Goal: Task Accomplishment & Management: Manage account settings

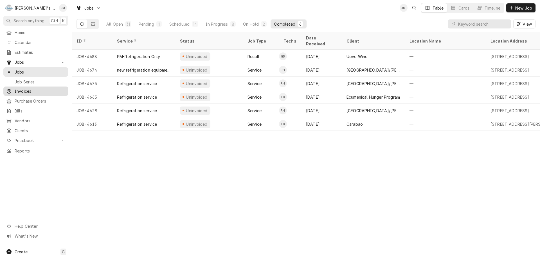
click at [25, 90] on span "Invoices" at bounding box center [40, 91] width 51 height 6
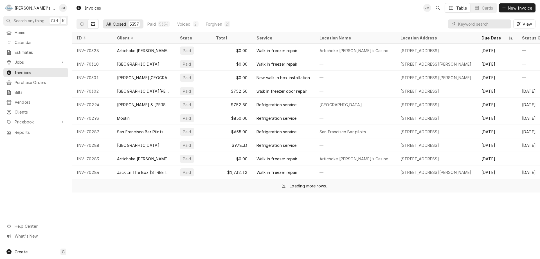
click at [482, 24] on input "Dynamic Content Wrapper" at bounding box center [484, 23] width 50 height 9
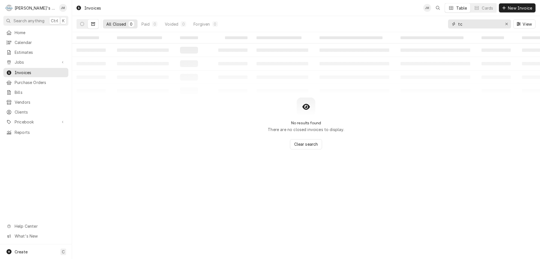
type input "t"
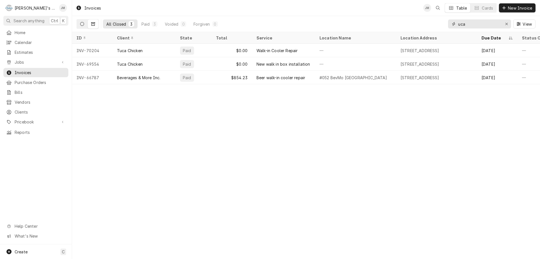
type input "uca"
click at [81, 23] on icon "Dynamic Content Wrapper" at bounding box center [82, 24] width 4 height 4
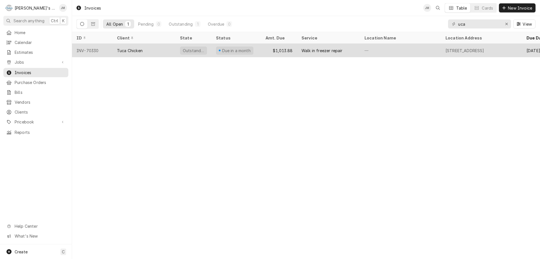
click at [306, 48] on div "Walk in freezer repair" at bounding box center [322, 51] width 41 height 6
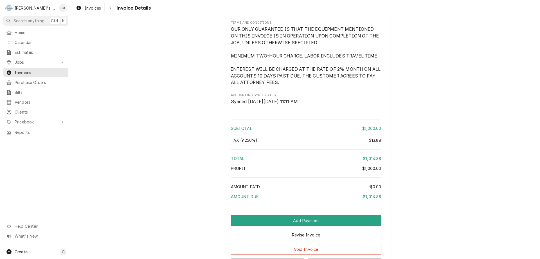
scroll to position [710, 0]
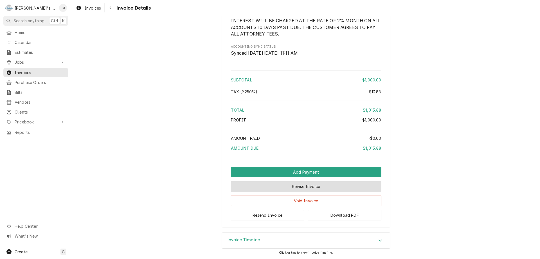
click at [287, 186] on button "Revise Invoice" at bounding box center [306, 186] width 151 height 10
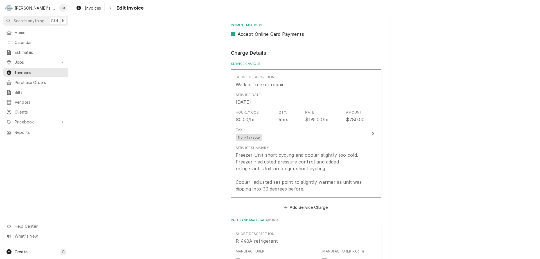
scroll to position [281, 0]
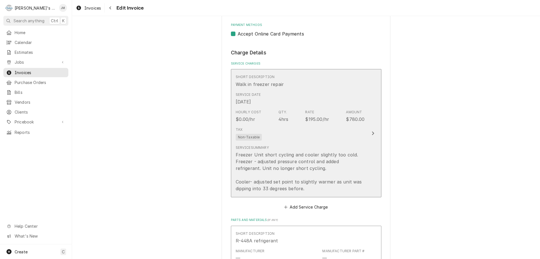
click at [372, 134] on icon "Update Line Item" at bounding box center [373, 133] width 3 height 5
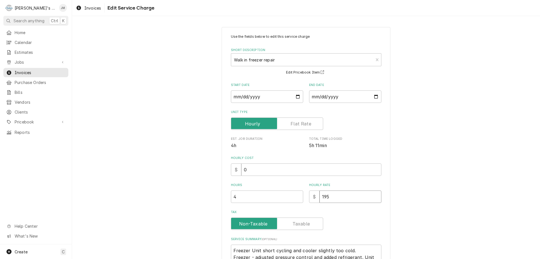
drag, startPoint x: 326, startPoint y: 194, endPoint x: 301, endPoint y: 197, distance: 25.0
click at [301, 197] on div "Hours 4 Hourly Rate $ 195" at bounding box center [306, 193] width 151 height 20
type textarea "x"
type input "0"
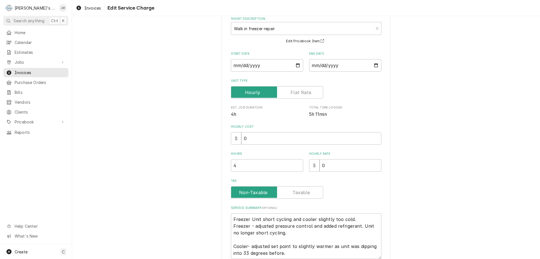
scroll to position [80, 0]
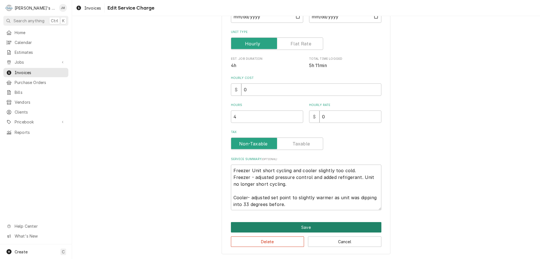
click at [322, 226] on button "Save" at bounding box center [306, 227] width 151 height 10
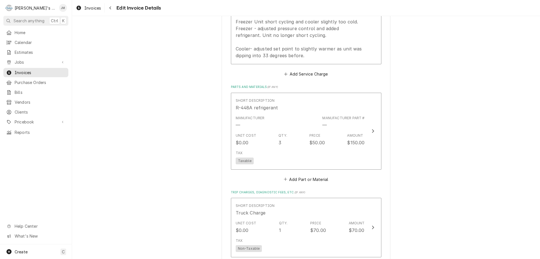
scroll to position [415, 0]
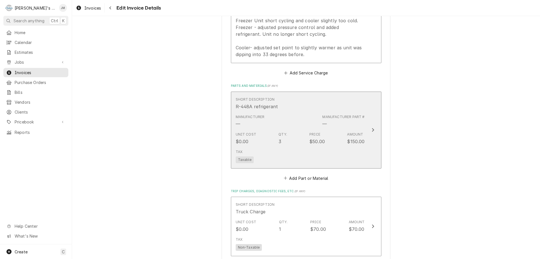
click at [372, 129] on icon "Update Line Item" at bounding box center [373, 130] width 3 height 5
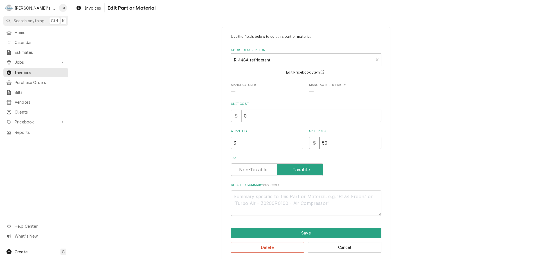
drag, startPoint x: 337, startPoint y: 145, endPoint x: 321, endPoint y: 145, distance: 15.8
click at [321, 145] on input "50" at bounding box center [351, 143] width 62 height 12
type textarea "x"
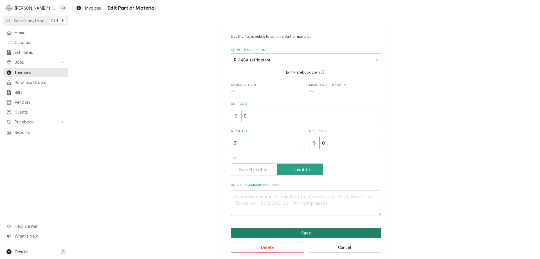
type input "0"
click at [316, 232] on button "Save" at bounding box center [306, 232] width 151 height 10
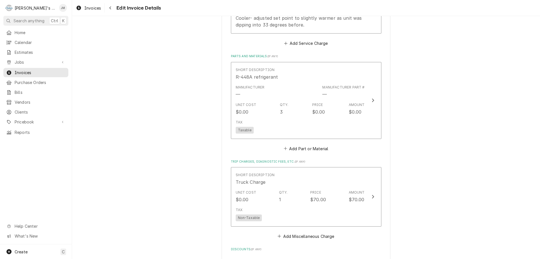
scroll to position [549, 0]
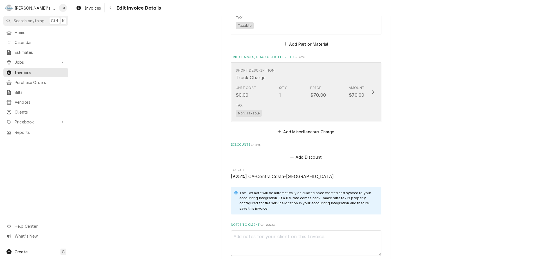
click at [372, 91] on div "Update Line Item" at bounding box center [373, 92] width 7 height 7
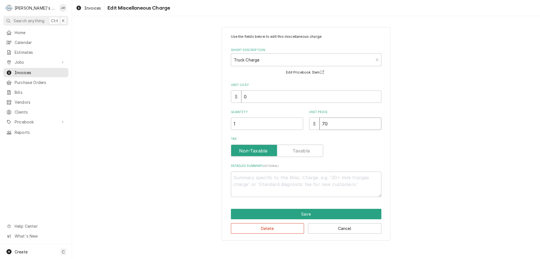
drag, startPoint x: 341, startPoint y: 123, endPoint x: 322, endPoint y: 125, distance: 19.2
click at [322, 125] on input "70" at bounding box center [351, 123] width 62 height 12
type textarea "x"
type input "0"
click at [305, 213] on button "Save" at bounding box center [306, 214] width 151 height 10
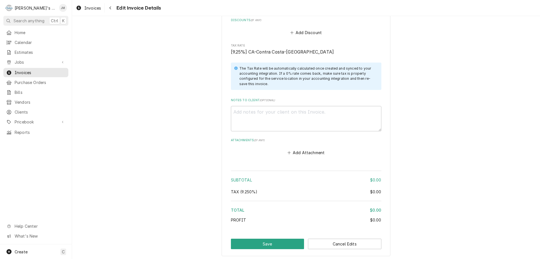
scroll to position [703, 0]
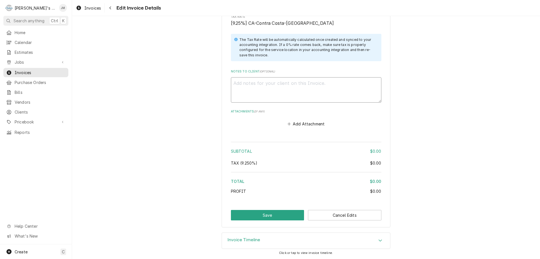
click at [276, 84] on textarea "Notes to Client ( optional )" at bounding box center [306, 89] width 151 height 25
type textarea "x"
type textarea "W"
type textarea "x"
type textarea "Wa"
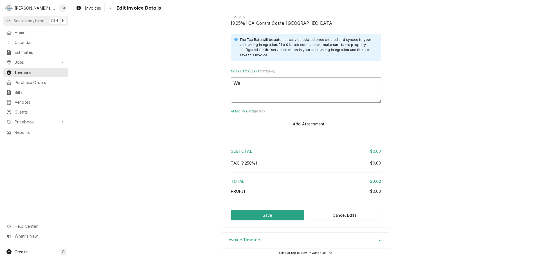
type textarea "x"
type textarea "War"
type textarea "x"
type textarea "Warr"
type textarea "x"
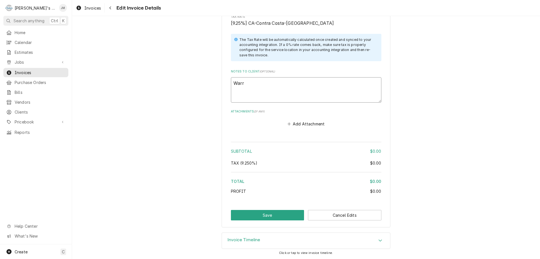
type textarea "Warra"
type textarea "x"
type textarea "Warran"
type textarea "x"
type textarea "Warrant"
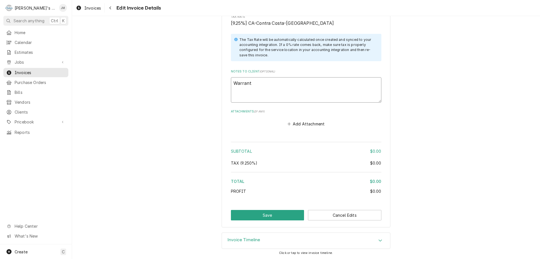
type textarea "x"
type textarea "Warranty"
type textarea "x"
type textarea "Warranty"
type textarea "x"
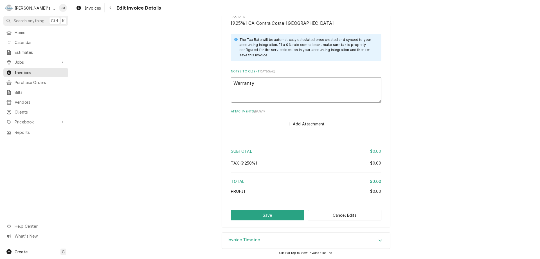
type textarea "Warranty w"
type textarea "x"
type textarea "Warranty wo"
type textarea "x"
type textarea "Warranty wor"
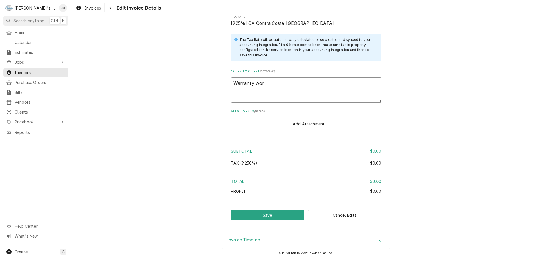
type textarea "x"
type textarea "Warranty work"
type textarea "x"
type textarea "Warranty work"
type textarea "x"
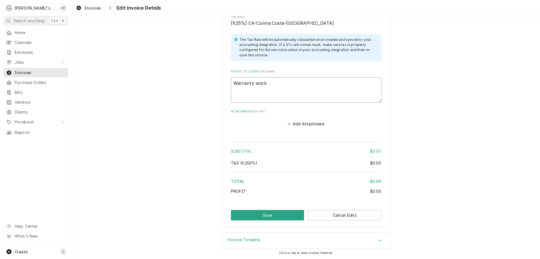
type textarea "Warranty work -"
type textarea "x"
type textarea "Warranty work -"
type textarea "x"
type textarea "Warranty work - n"
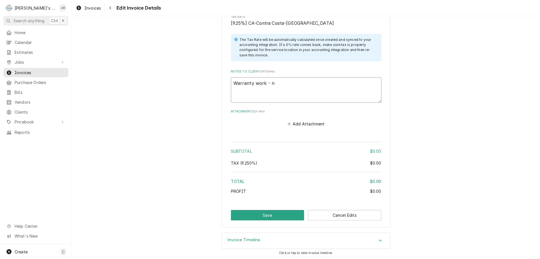
type textarea "x"
type textarea "Warranty work - no"
type textarea "x"
type textarea "Warranty work - no"
type textarea "x"
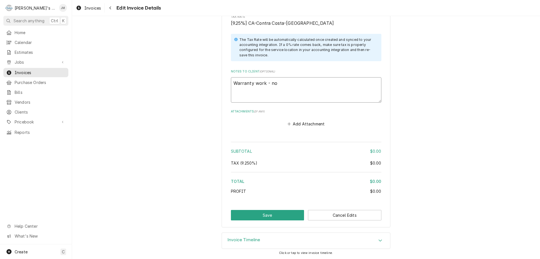
type textarea "Warranty work - no c"
type textarea "x"
type textarea "Warranty work - no ch"
type textarea "x"
type textarea "Warranty work - no cha"
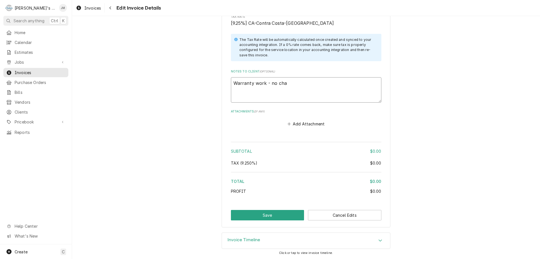
type textarea "x"
type textarea "Warranty work - no char"
type textarea "x"
type textarea "Warranty work - no charg"
type textarea "x"
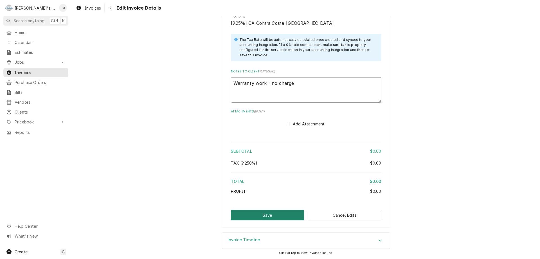
type textarea "Warranty work - no charge"
click at [262, 217] on button "Save" at bounding box center [267, 215] width 73 height 10
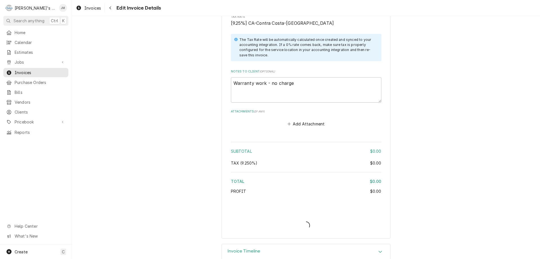
type textarea "x"
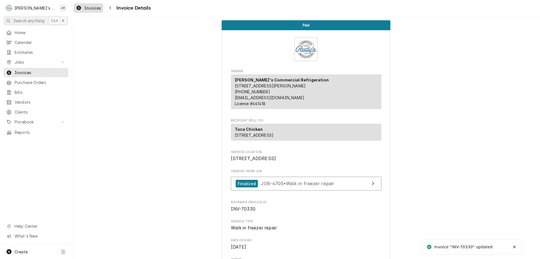
click at [100, 8] on span "Invoices" at bounding box center [92, 8] width 17 height 6
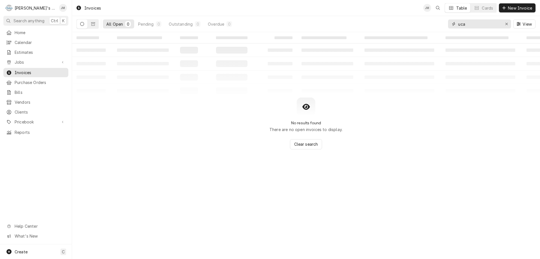
drag, startPoint x: 467, startPoint y: 24, endPoint x: 452, endPoint y: 19, distance: 15.8
click at [452, 19] on div "uca View" at bounding box center [492, 24] width 88 height 16
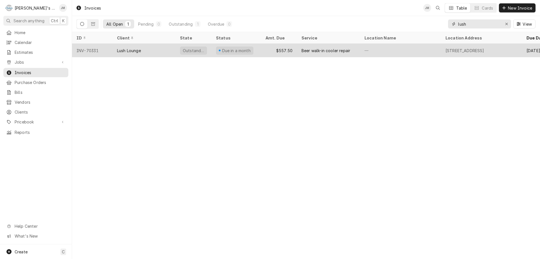
type input "lush"
click at [320, 48] on div "Beer walk-in cooler repair" at bounding box center [326, 51] width 49 height 6
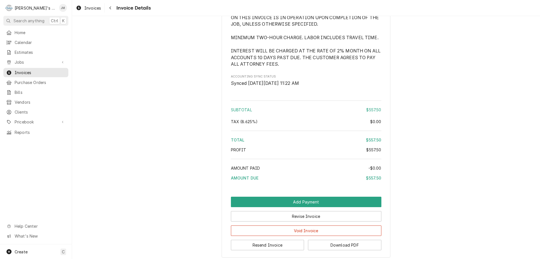
scroll to position [641, 0]
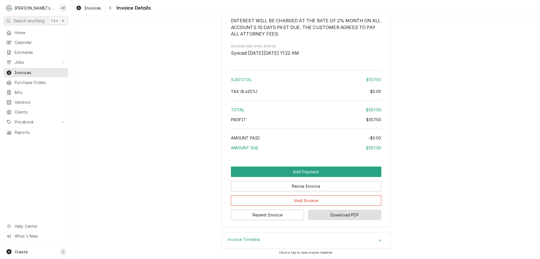
click at [332, 216] on button "Download PDF" at bounding box center [344, 214] width 73 height 10
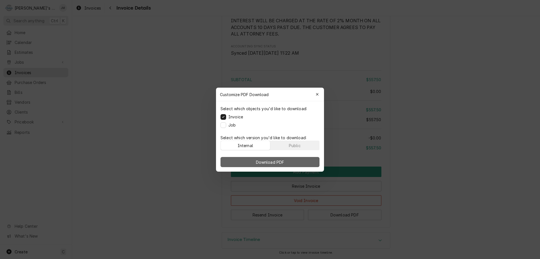
click at [279, 163] on span "Download PDF" at bounding box center [270, 162] width 31 height 6
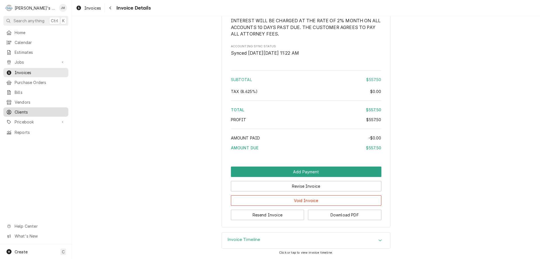
click at [20, 109] on span "Clients" at bounding box center [40, 112] width 51 height 6
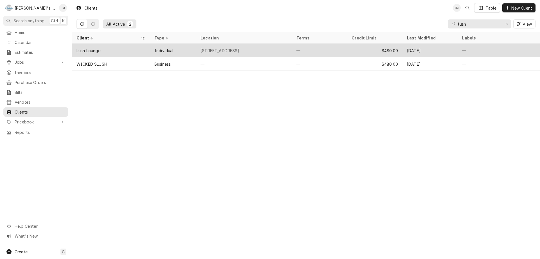
click at [89, 50] on div "Lush Lounge" at bounding box center [89, 51] width 24 height 6
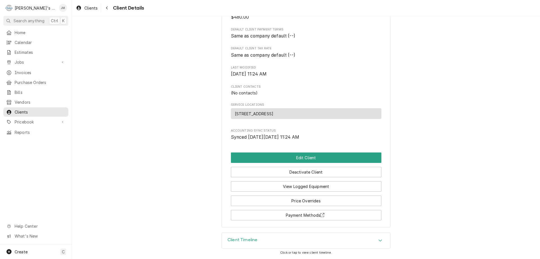
scroll to position [128, 0]
click at [301, 158] on button "Edit Client" at bounding box center [306, 157] width 151 height 10
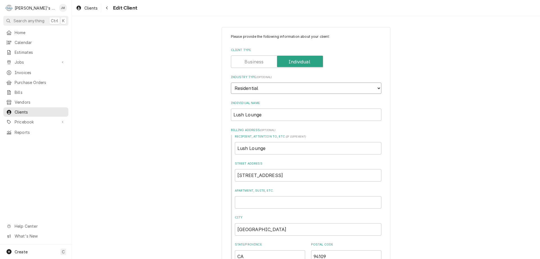
click at [378, 88] on select "Choose industry type... Residential Commercial Industrial Government" at bounding box center [306, 87] width 151 height 11
select select "2"
click at [231, 82] on select "Choose industry type... Residential Commercial Industrial Government" at bounding box center [306, 87] width 151 height 11
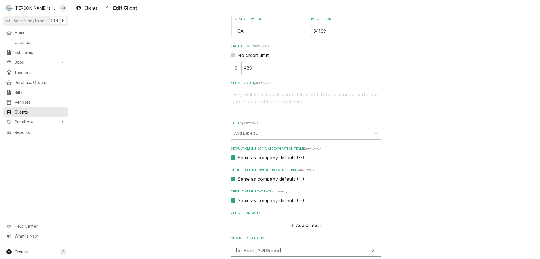
scroll to position [271, 0]
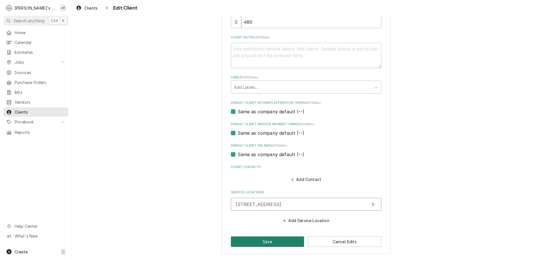
click at [282, 243] on button "Save" at bounding box center [267, 241] width 73 height 10
type textarea "x"
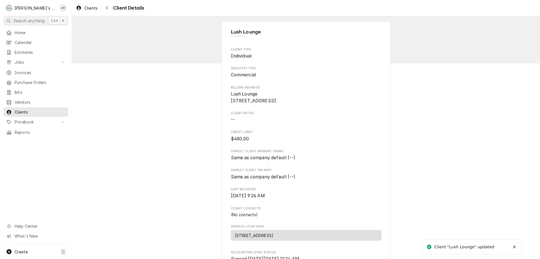
scroll to position [128, 0]
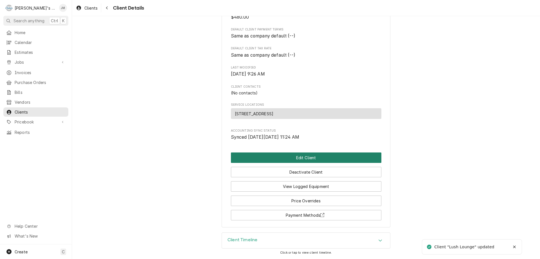
click at [305, 158] on button "Edit Client" at bounding box center [306, 157] width 151 height 10
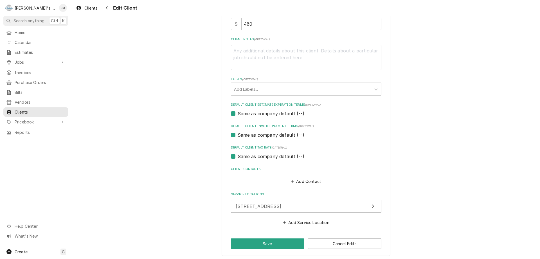
scroll to position [271, 0]
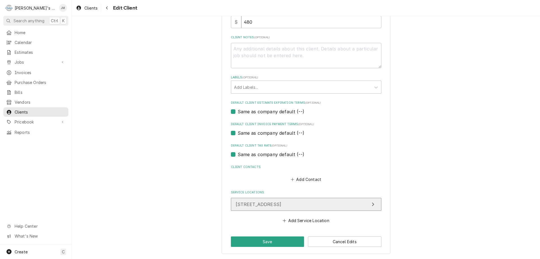
click at [322, 202] on button "1221 Polk St, San Francisco, CA 94109" at bounding box center [306, 204] width 151 height 13
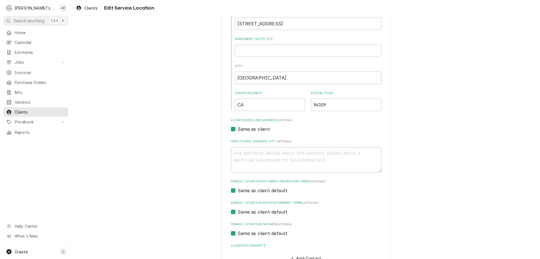
scroll to position [109, 0]
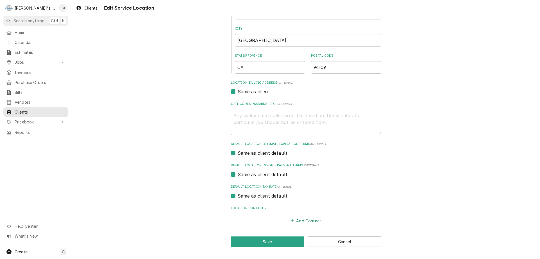
click at [299, 220] on button "Add Contact" at bounding box center [306, 220] width 32 height 8
type textarea "x"
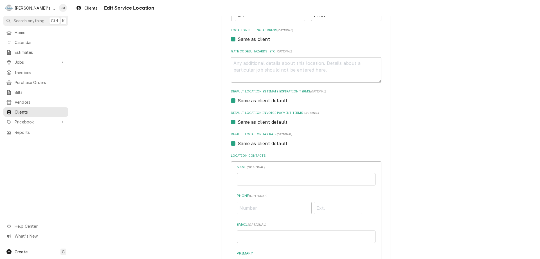
scroll to position [165, 0]
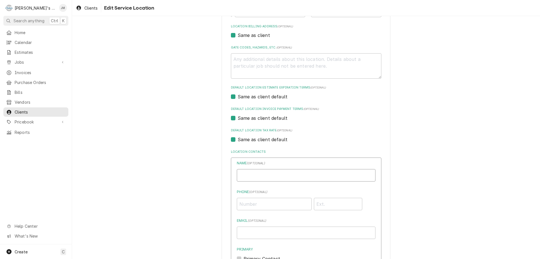
click at [298, 178] on input "Location Name ( optional )" at bounding box center [306, 175] width 139 height 12
type input "Christopher Raulli"
click at [477, 167] on div "Use the fields below to edit this service location: Location Name ( optional ) …" at bounding box center [306, 124] width 468 height 534
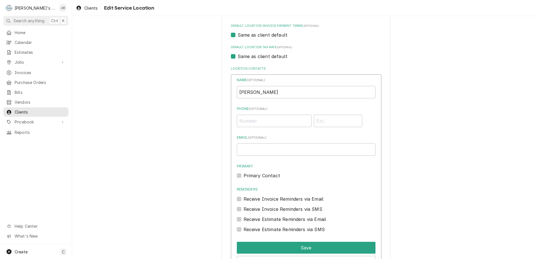
scroll to position [250, 0]
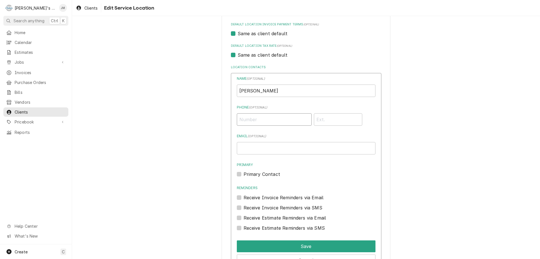
click at [278, 122] on input "Phone ( optional )" at bounding box center [274, 119] width 75 height 12
type input "(415) 771-2022"
click at [257, 146] on input "Email ( optional )" at bounding box center [306, 148] width 139 height 12
type input "info@lushloungesf.com"
click at [244, 198] on label "Receive Invoice Reminders via Email" at bounding box center [284, 197] width 80 height 7
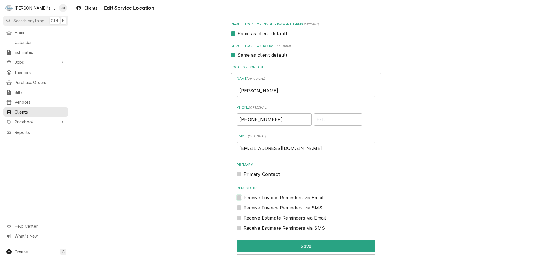
click at [244, 198] on input "Reminders" at bounding box center [313, 200] width 139 height 12
checkbox input "true"
click at [244, 219] on label "Receive Estimate Reminders via Email" at bounding box center [285, 217] width 83 height 7
click at [244, 219] on input "Contact Edit Form" at bounding box center [313, 220] width 139 height 12
checkbox input "true"
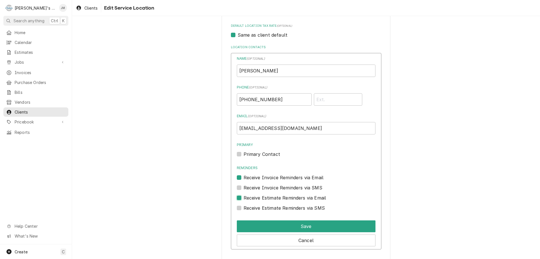
scroll to position [278, 0]
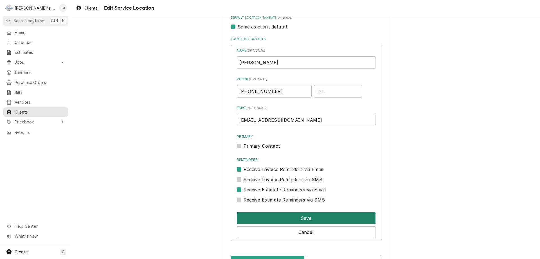
click at [305, 220] on button "Save" at bounding box center [306, 218] width 139 height 12
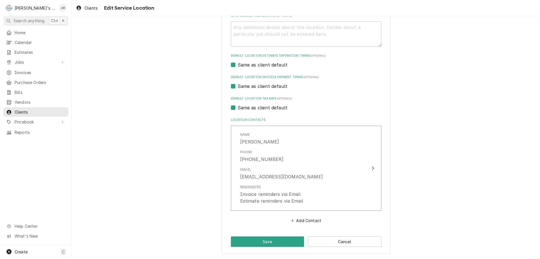
scroll to position [197, 0]
click at [272, 245] on button "Save" at bounding box center [267, 241] width 73 height 10
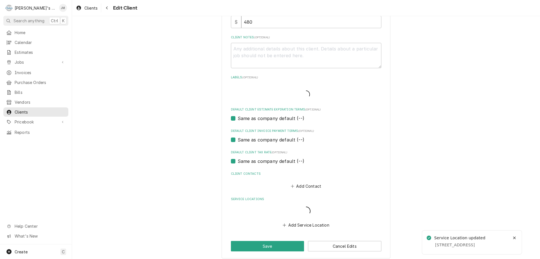
scroll to position [271, 0]
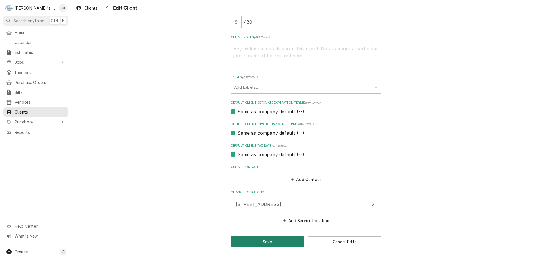
click at [268, 242] on button "Save" at bounding box center [267, 241] width 73 height 10
type textarea "x"
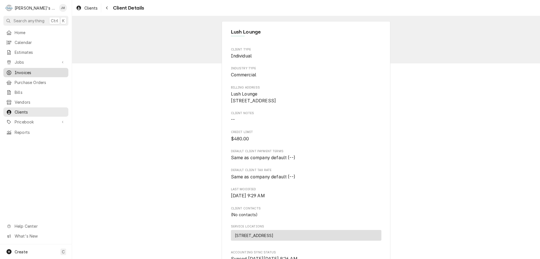
click at [20, 70] on span "Invoices" at bounding box center [40, 73] width 51 height 6
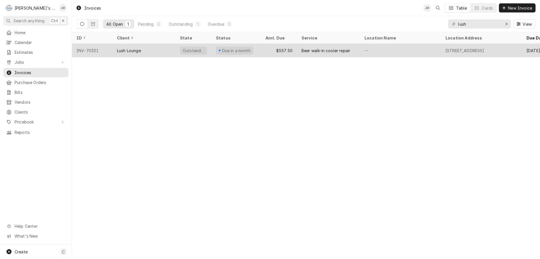
click at [293, 46] on div "$557.50" at bounding box center [279, 51] width 36 height 14
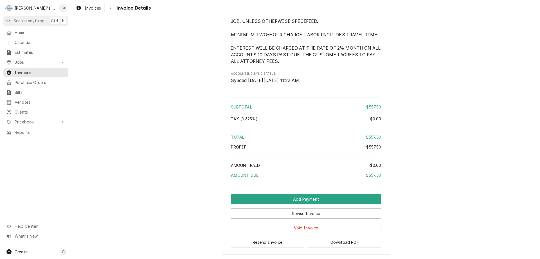
scroll to position [641, 0]
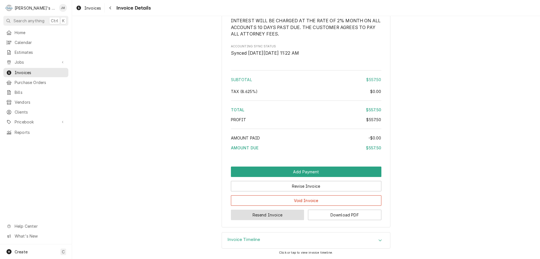
click at [271, 214] on button "Resend Invoice" at bounding box center [267, 214] width 73 height 10
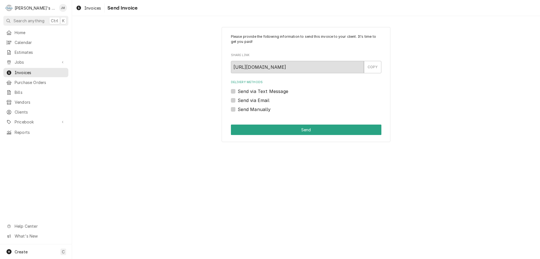
click at [254, 99] on label "Send via Email" at bounding box center [254, 100] width 32 height 7
click at [254, 99] on input "Send via Email" at bounding box center [313, 103] width 151 height 12
checkbox input "true"
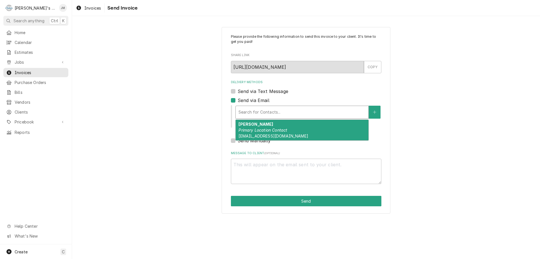
click at [258, 113] on div "Delivery Methods" at bounding box center [302, 112] width 127 height 10
click at [260, 132] on em "Primary Location Contact" at bounding box center [263, 130] width 49 height 5
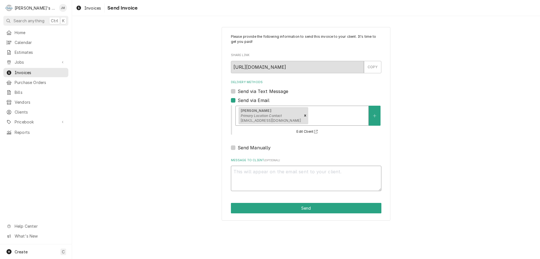
click at [268, 175] on textarea "Message to Client ( optional )" at bounding box center [306, 178] width 151 height 25
type textarea "x"
type textarea "T"
type textarea "x"
type textarea "Th"
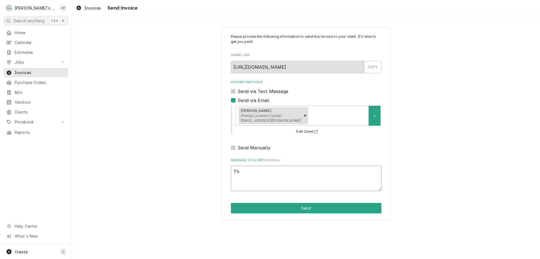
type textarea "x"
type textarea "Tha"
type textarea "x"
type textarea "Than"
type textarea "x"
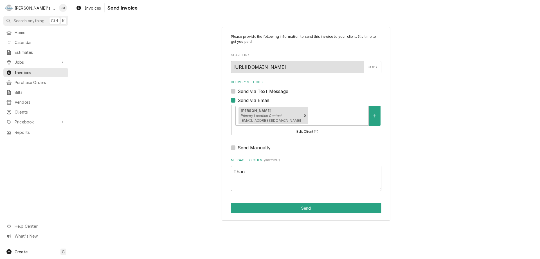
type textarea "Thank"
type textarea "x"
type textarea "Thank"
type textarea "x"
type textarea "Thank y"
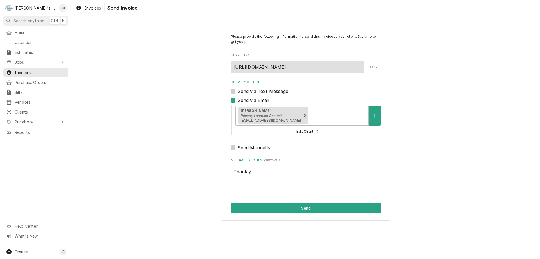
type textarea "x"
type textarea "Thank yo"
type textarea "x"
type textarea "Thank you"
type textarea "x"
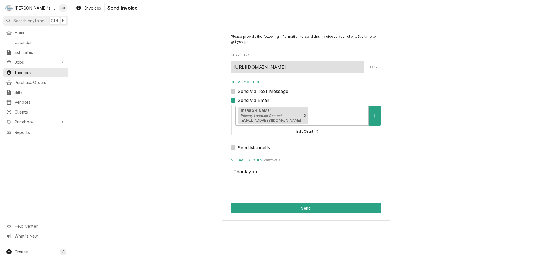
type textarea "Thank you"
type textarea "x"
type textarea "Thank you f"
type textarea "x"
type textarea "Thank you fo"
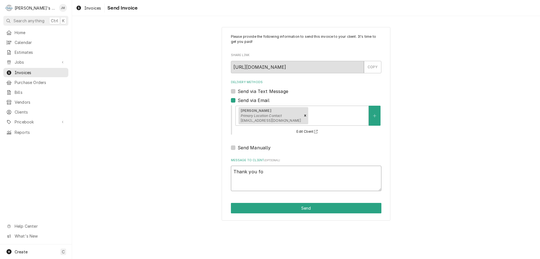
type textarea "x"
type textarea "Thank you for"
type textarea "x"
type textarea "Thank you for"
type textarea "x"
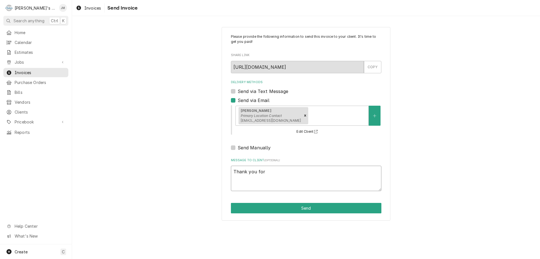
type textarea "Thank you for y"
type textarea "x"
type textarea "Thank you for yo"
type textarea "x"
type textarea "Thank you for you"
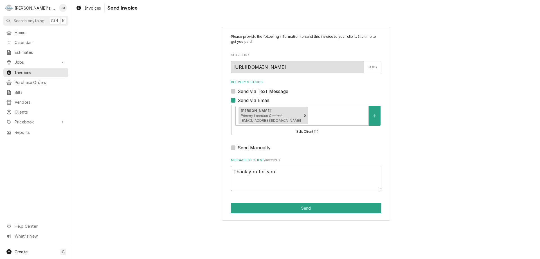
type textarea "x"
type textarea "Thank you for your"
type textarea "x"
type textarea "Thank you for your"
type textarea "x"
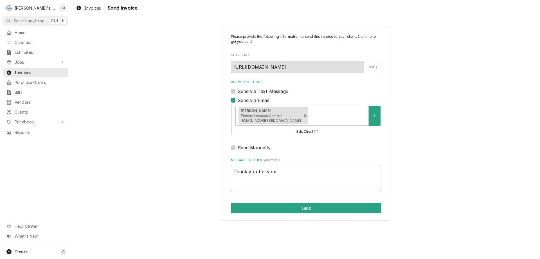
type textarea "Thank you for your b"
type textarea "x"
type textarea "Thank you for your bu"
type textarea "x"
type textarea "Thank you for your bus"
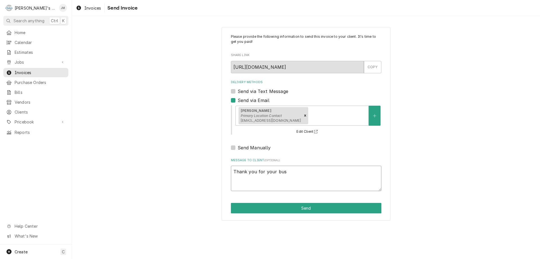
type textarea "x"
type textarea "Thank you for your busi"
type textarea "x"
type textarea "Thank you for your busin"
type textarea "x"
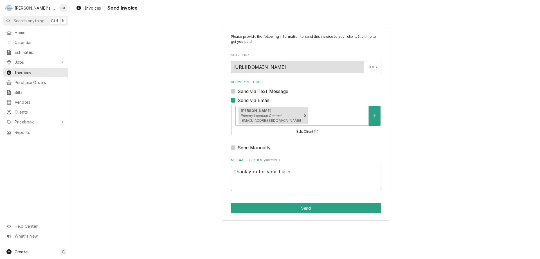
type textarea "Thank you for your busine"
type textarea "x"
type textarea "Thank you for your busines"
type textarea "x"
type textarea "Thank you for your business"
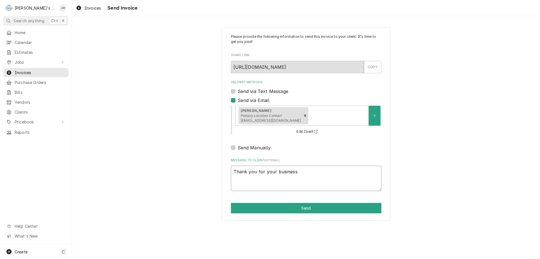
type textarea "x"
type textarea "Thank you for your business."
type textarea "x"
type textarea "Thank you for your business."
click at [301, 206] on button "Send" at bounding box center [306, 208] width 151 height 10
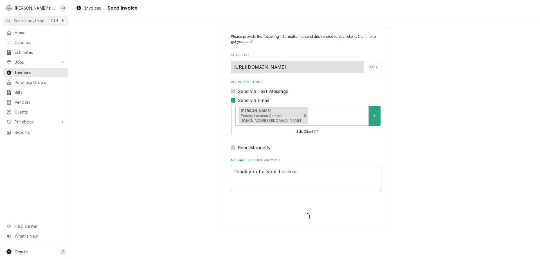
type textarea "x"
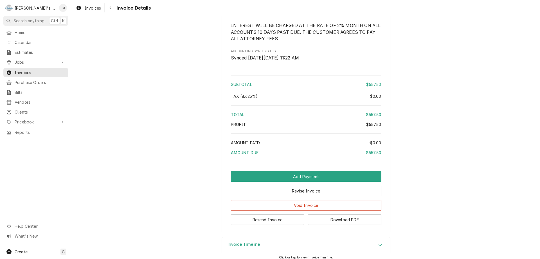
scroll to position [641, 0]
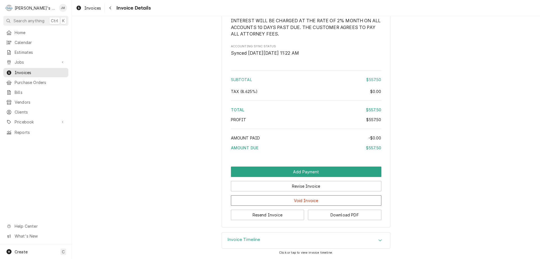
click at [243, 237] on h3 "Invoice Timeline" at bounding box center [244, 239] width 33 height 5
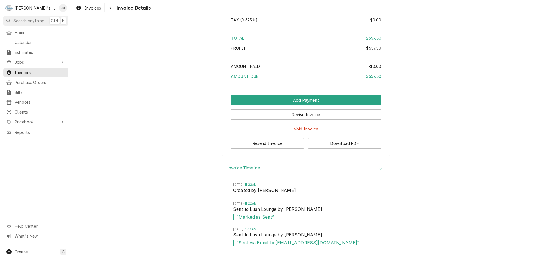
scroll to position [712, 0]
click at [19, 59] on div "Jobs" at bounding box center [36, 62] width 63 height 7
click at [20, 72] on span "Jobs" at bounding box center [40, 72] width 51 height 6
